Goal: Navigation & Orientation: Understand site structure

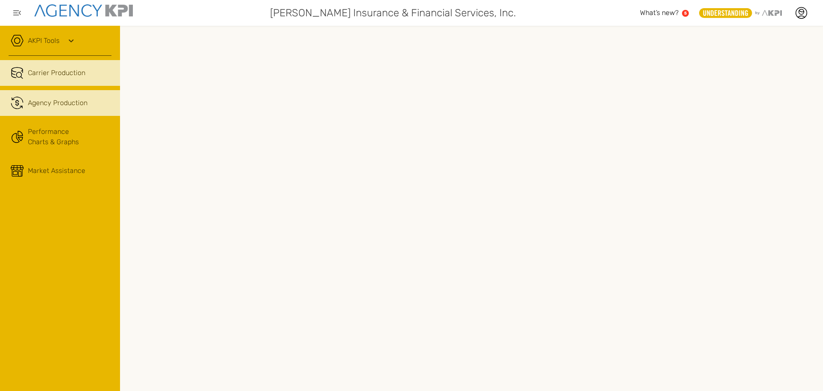
click at [78, 105] on span "Agency Production" at bounding box center [58, 103] width 60 height 10
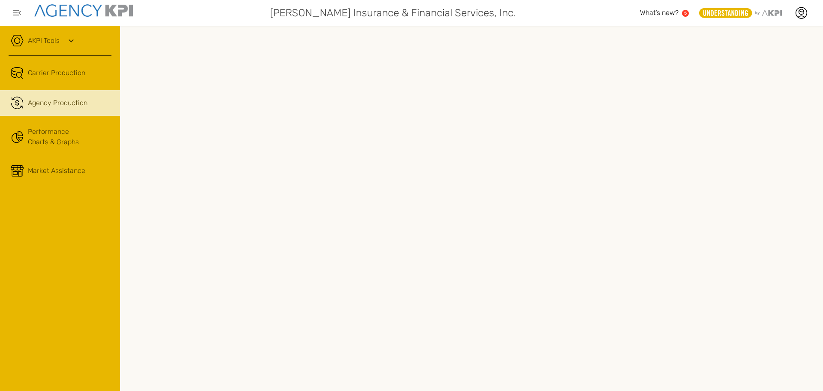
click at [128, 222] on div at bounding box center [471, 208] width 703 height 365
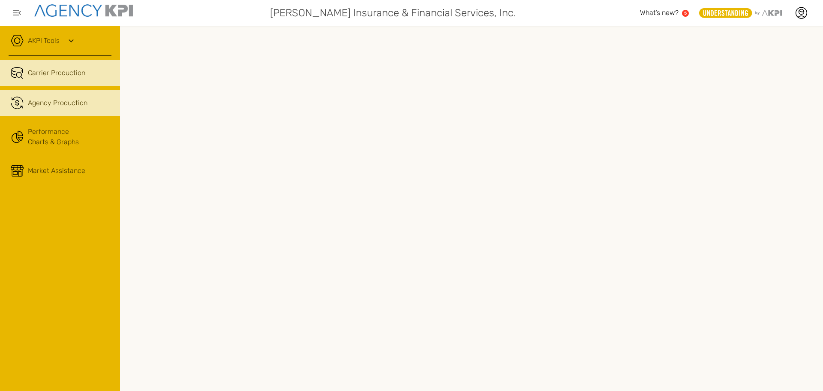
click at [65, 75] on span "Carrier Production" at bounding box center [56, 73] width 57 height 10
click at [57, 104] on span "Agency Production" at bounding box center [58, 103] width 60 height 10
